Goal: Submit feedback/report problem

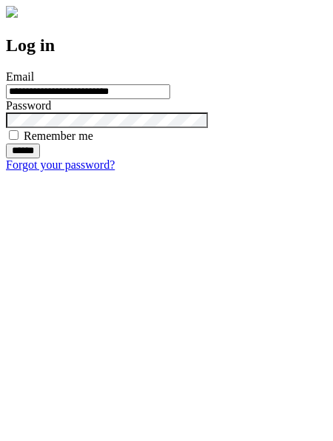
click at [40, 158] on input "******" at bounding box center [23, 151] width 34 height 15
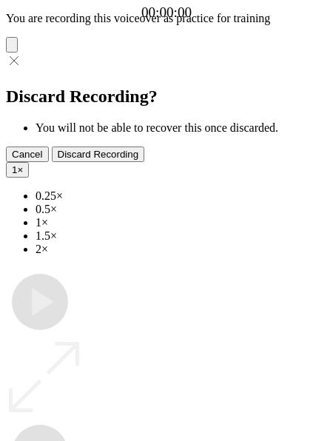
type input "**********"
